Goal: Find specific page/section: Find specific page/section

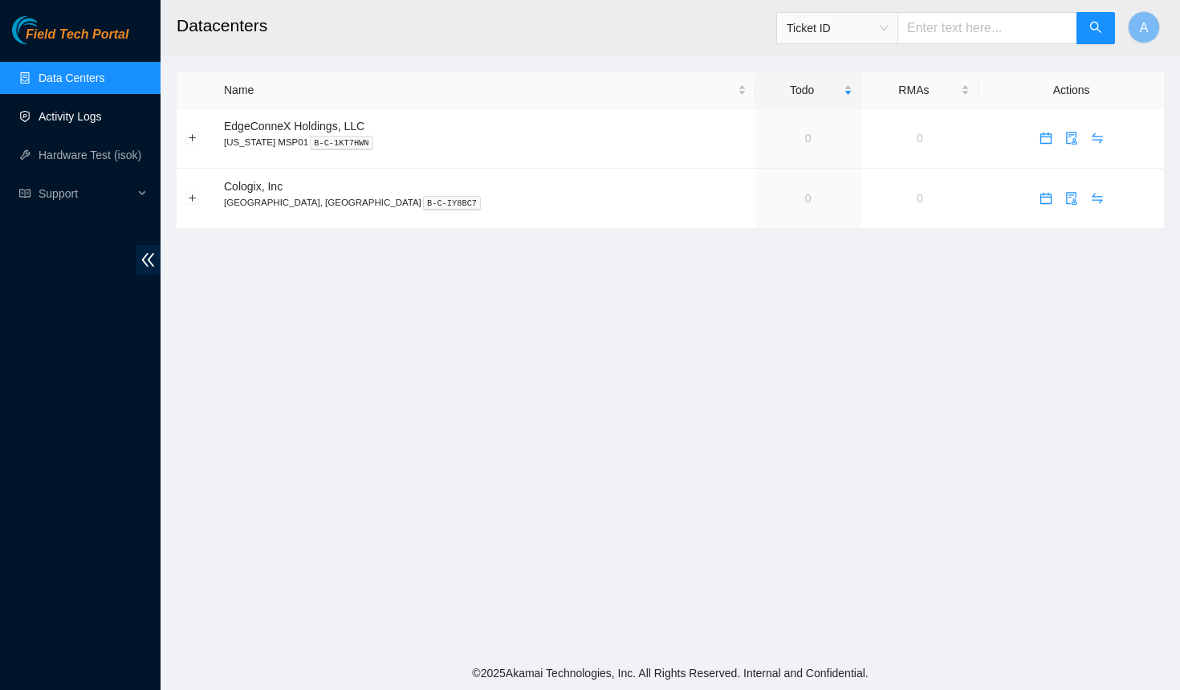
click at [83, 120] on link "Activity Logs" at bounding box center [70, 116] width 63 height 13
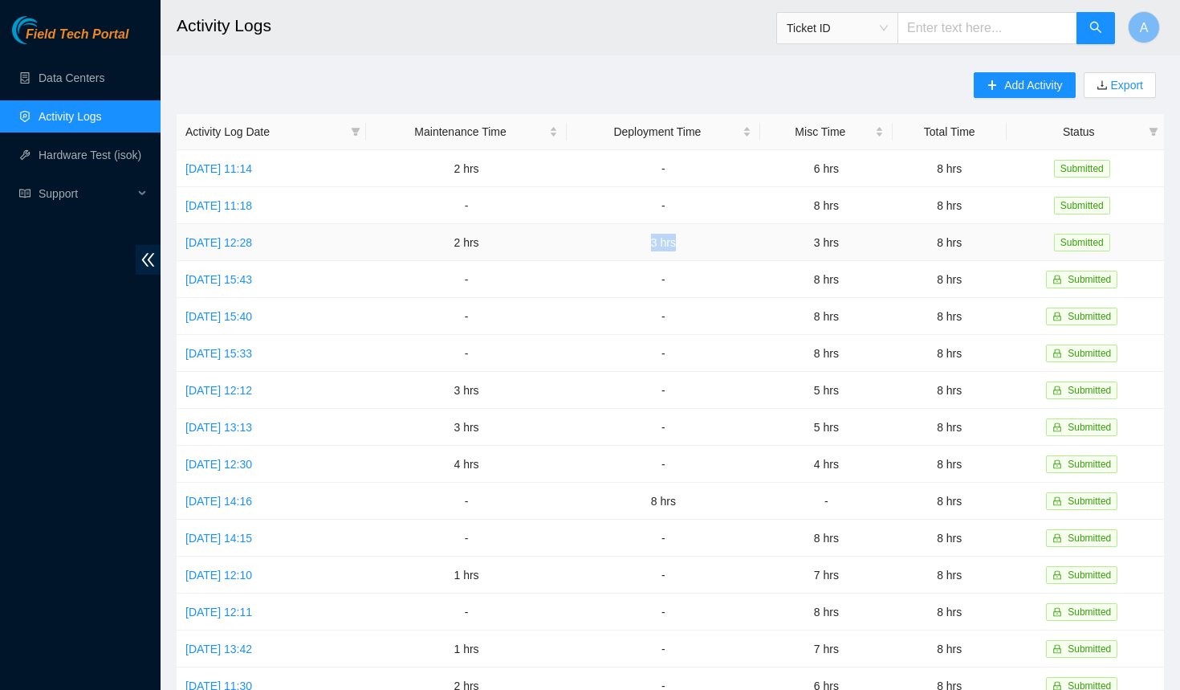
drag, startPoint x: 656, startPoint y: 239, endPoint x: 708, endPoint y: 240, distance: 52.2
click at [708, 240] on td "3 hrs" at bounding box center [663, 242] width 193 height 37
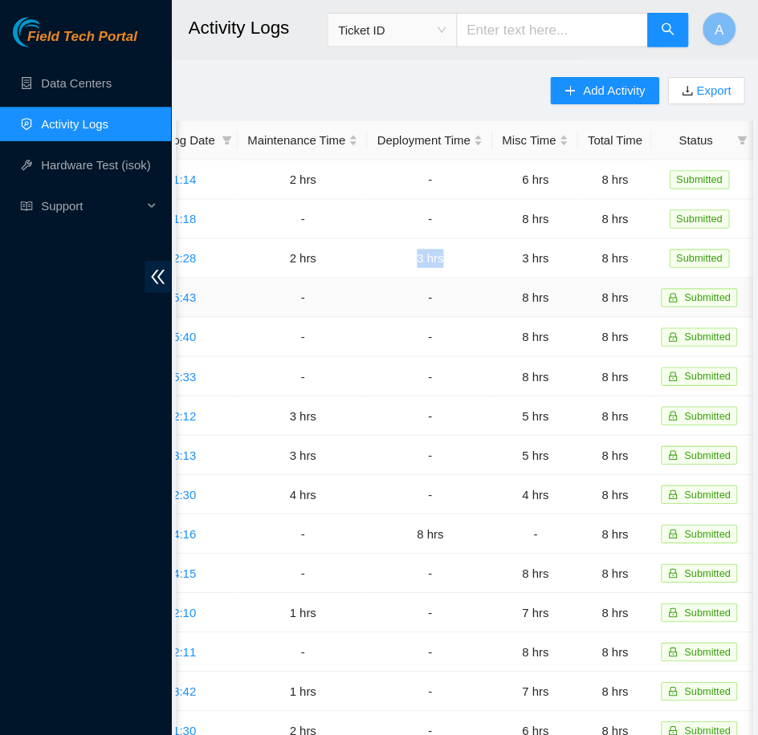
scroll to position [0, 60]
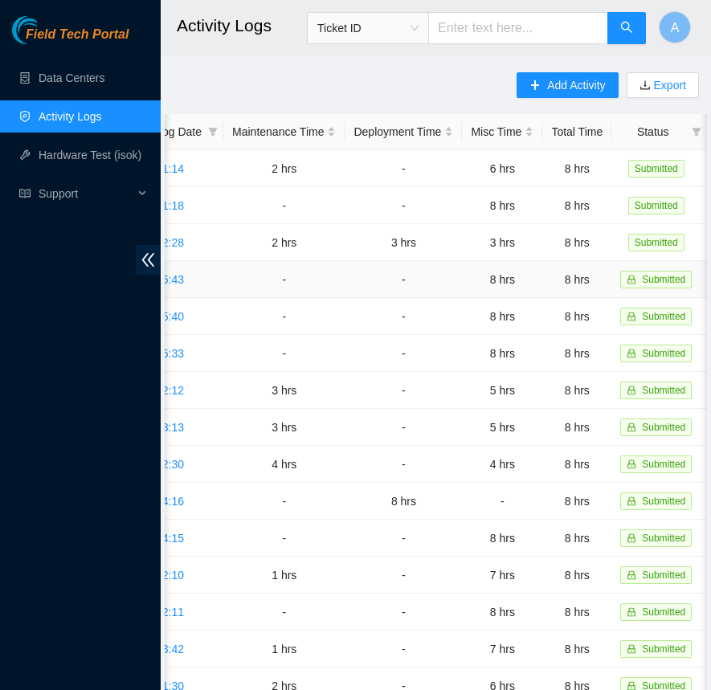
click at [462, 282] on td "-" at bounding box center [402, 279] width 117 height 37
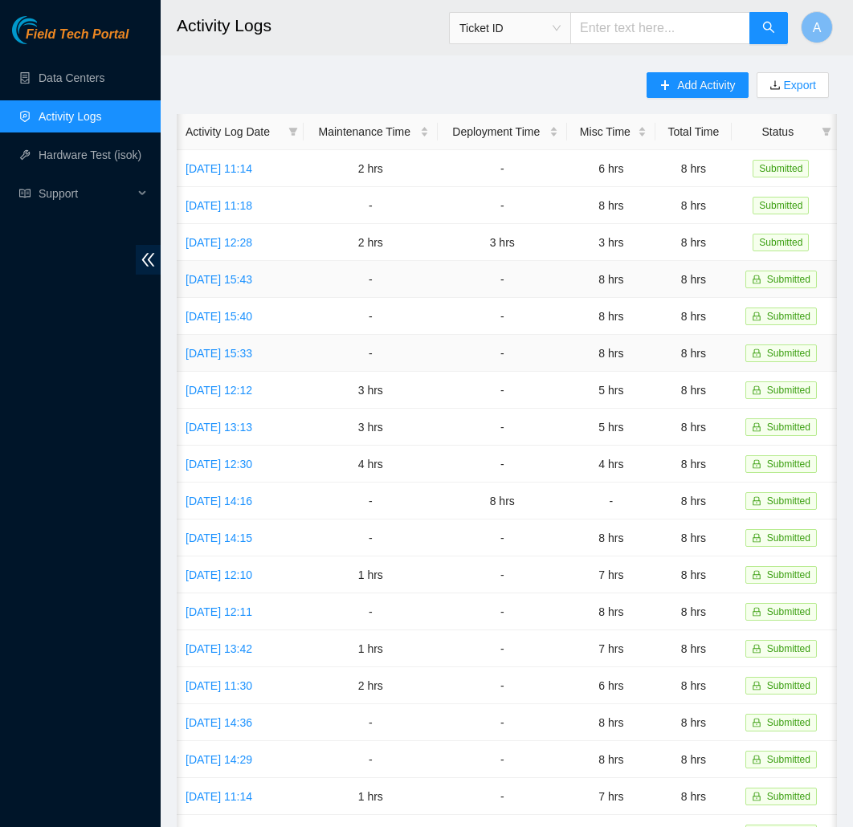
scroll to position [0, 0]
click at [73, 84] on link "Data Centers" at bounding box center [72, 77] width 66 height 13
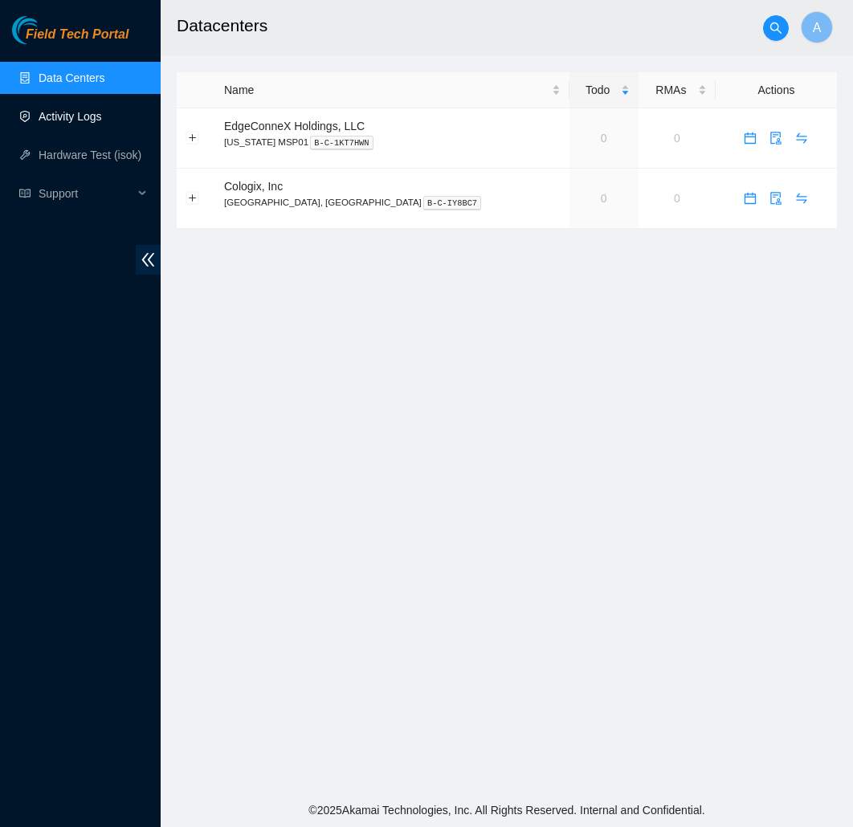
click at [72, 122] on link "Activity Logs" at bounding box center [70, 116] width 63 height 13
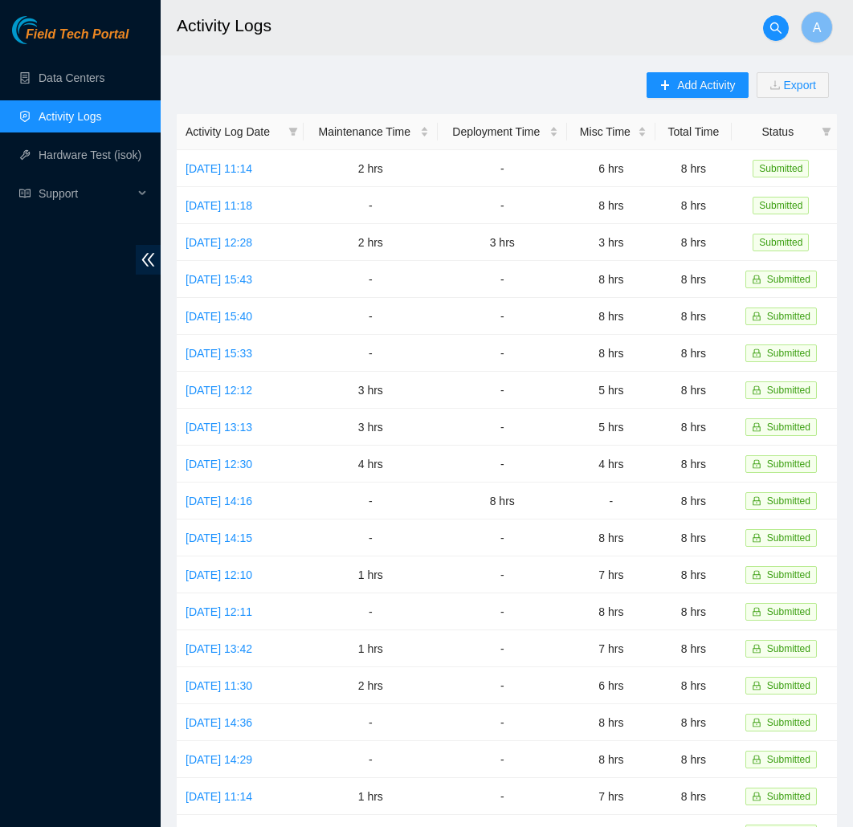
click at [82, 173] on ul "Data Centers Activity Logs Hardware Test (isok) Support" at bounding box center [80, 136] width 161 height 154
click at [100, 157] on link "Hardware Test (isok)" at bounding box center [90, 155] width 103 height 13
